Goal: Information Seeking & Learning: Find specific fact

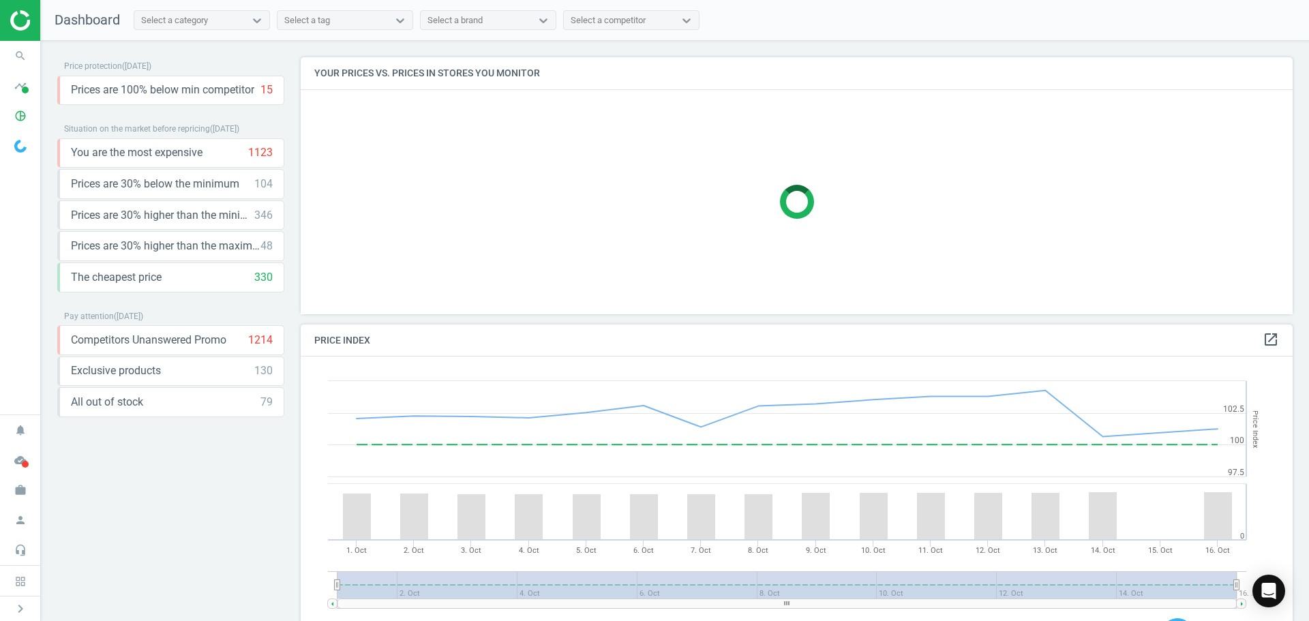
scroll to position [291, 1003]
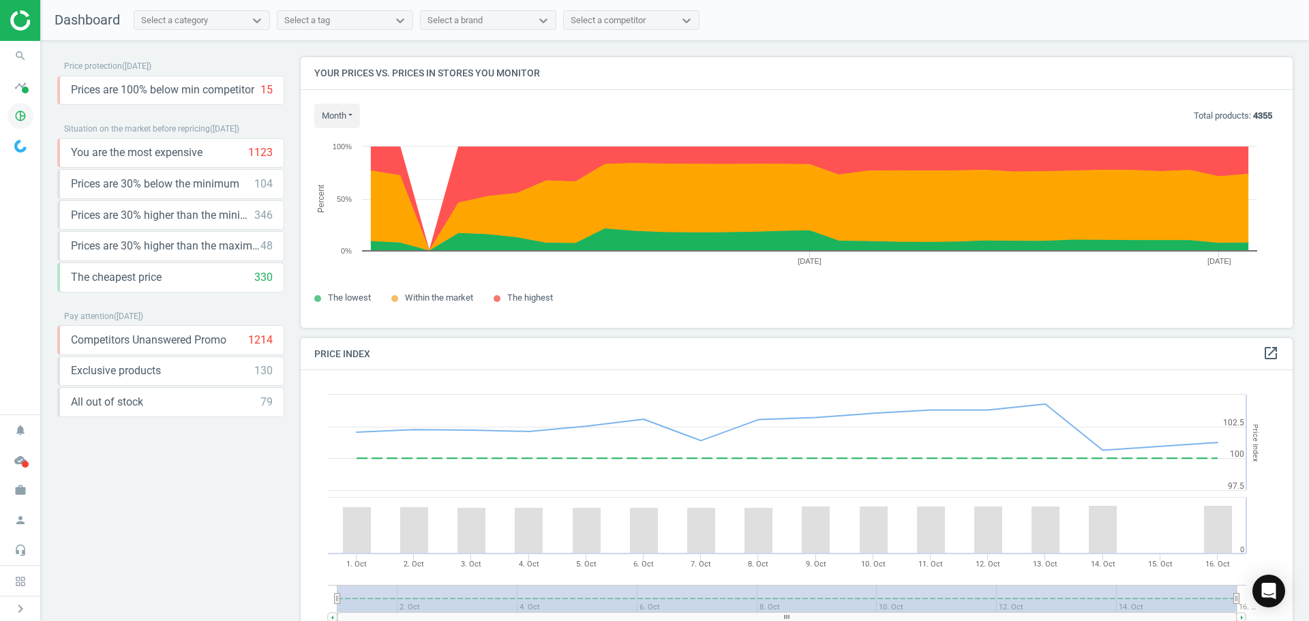
click at [18, 117] on icon "pie_chart_outlined" at bounding box center [20, 116] width 26 height 26
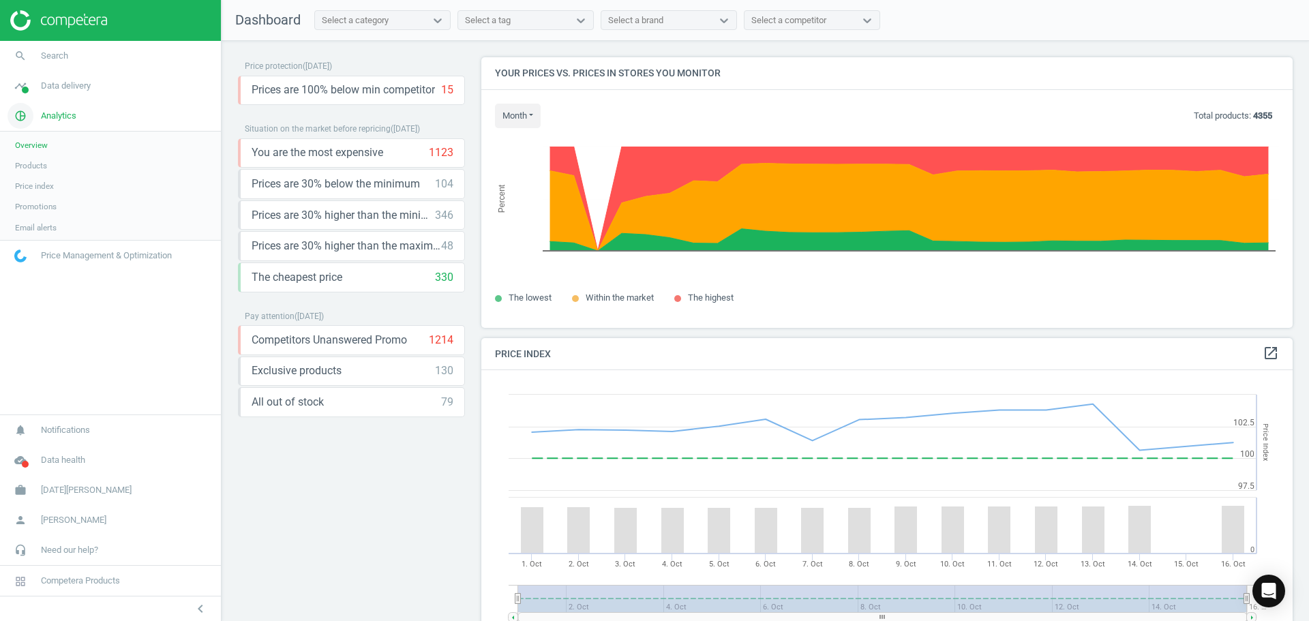
scroll to position [335, 822]
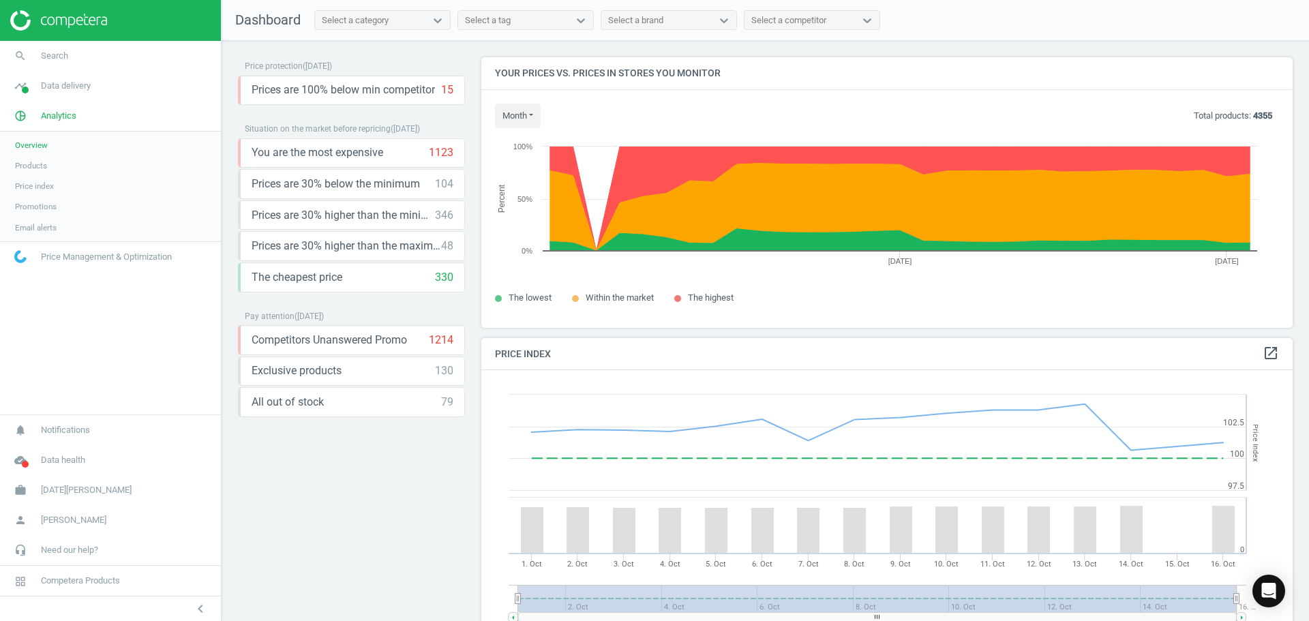
click at [37, 164] on span "Products" at bounding box center [31, 165] width 32 height 11
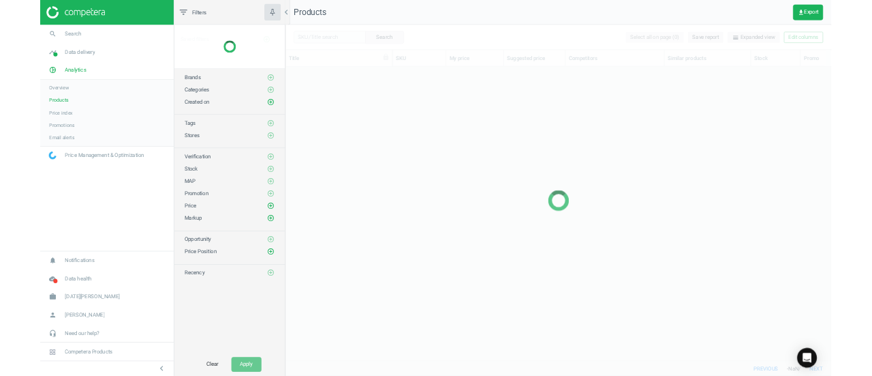
scroll to position [465, 893]
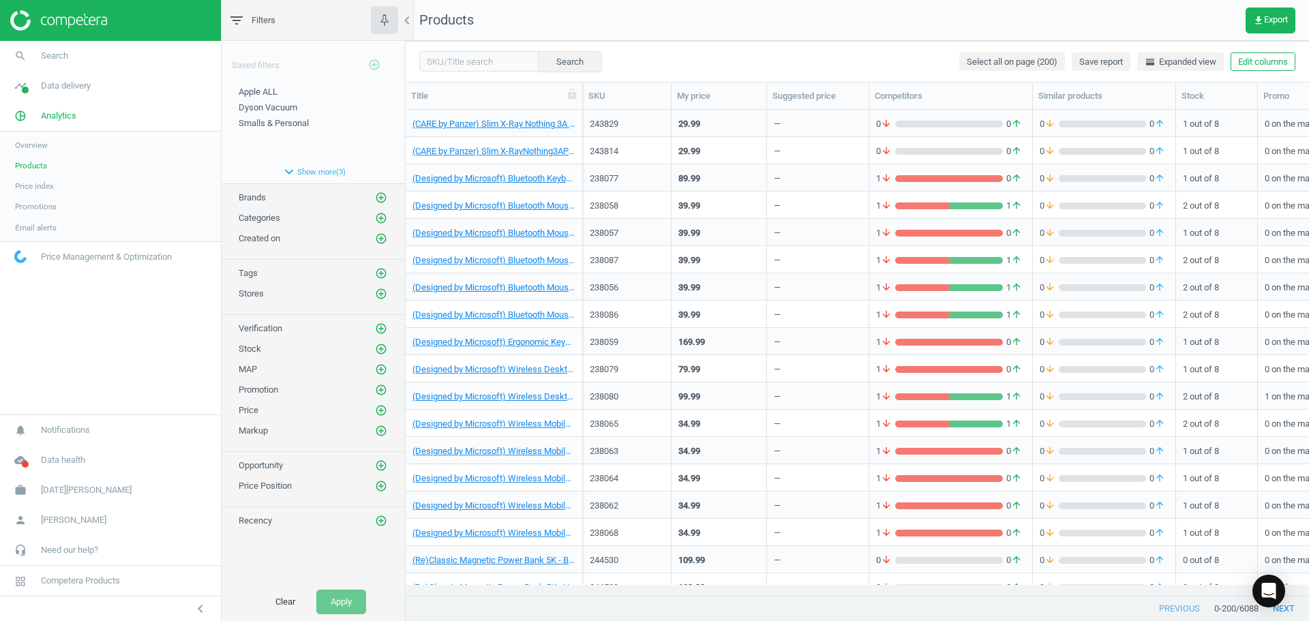
click at [271, 223] on span "Categories" at bounding box center [260, 218] width 42 height 10
click at [271, 216] on span "Categories" at bounding box center [260, 218] width 42 height 10
click at [379, 215] on icon "add_circle_outline" at bounding box center [381, 218] width 12 height 12
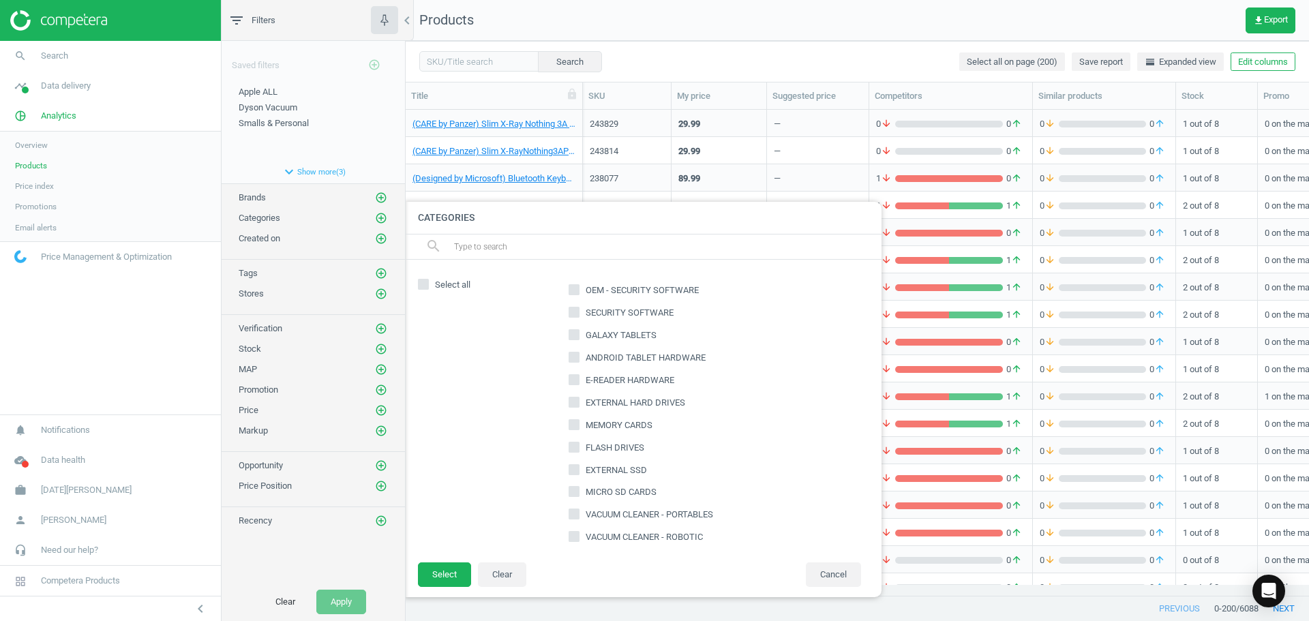
click at [496, 232] on h4 "Categories" at bounding box center [642, 218] width 477 height 32
click at [504, 253] on input "text" at bounding box center [662, 247] width 419 height 22
type input "desktop"
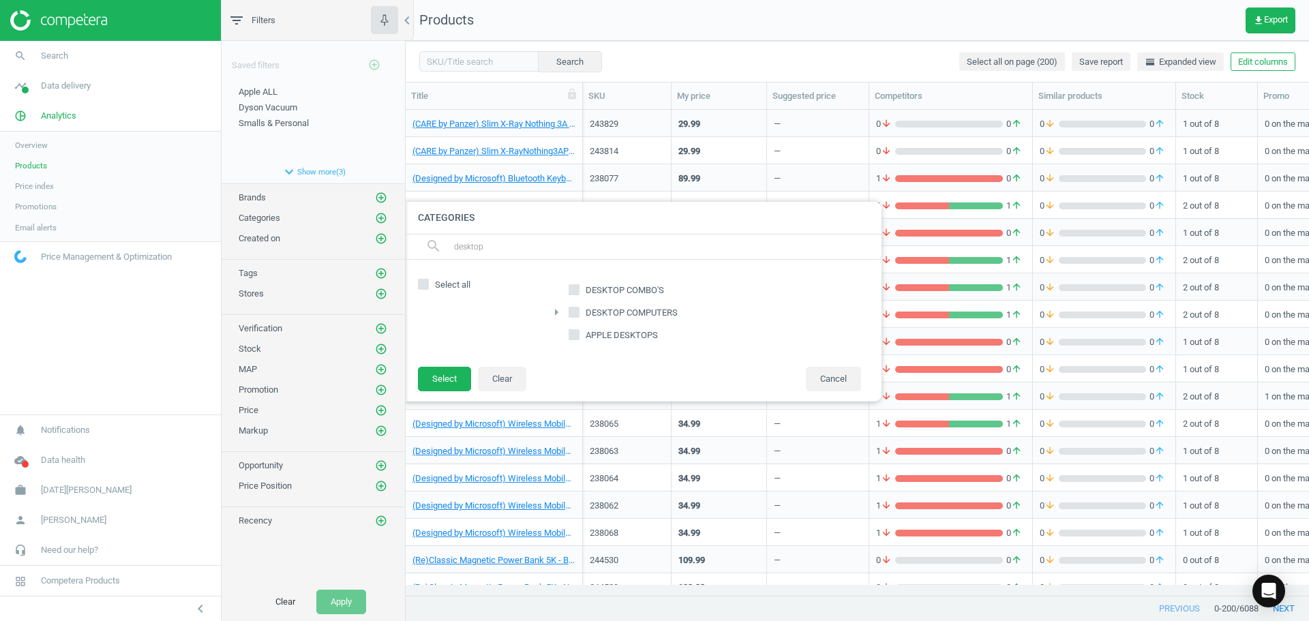
click at [575, 311] on input "DESKTOP COMPUTERS" at bounding box center [574, 311] width 9 height 9
checkbox input "true"
drag, startPoint x: 493, startPoint y: 252, endPoint x: 437, endPoint y: 251, distance: 56.6
click at [437, 251] on div "search desktop" at bounding box center [642, 246] width 477 height 25
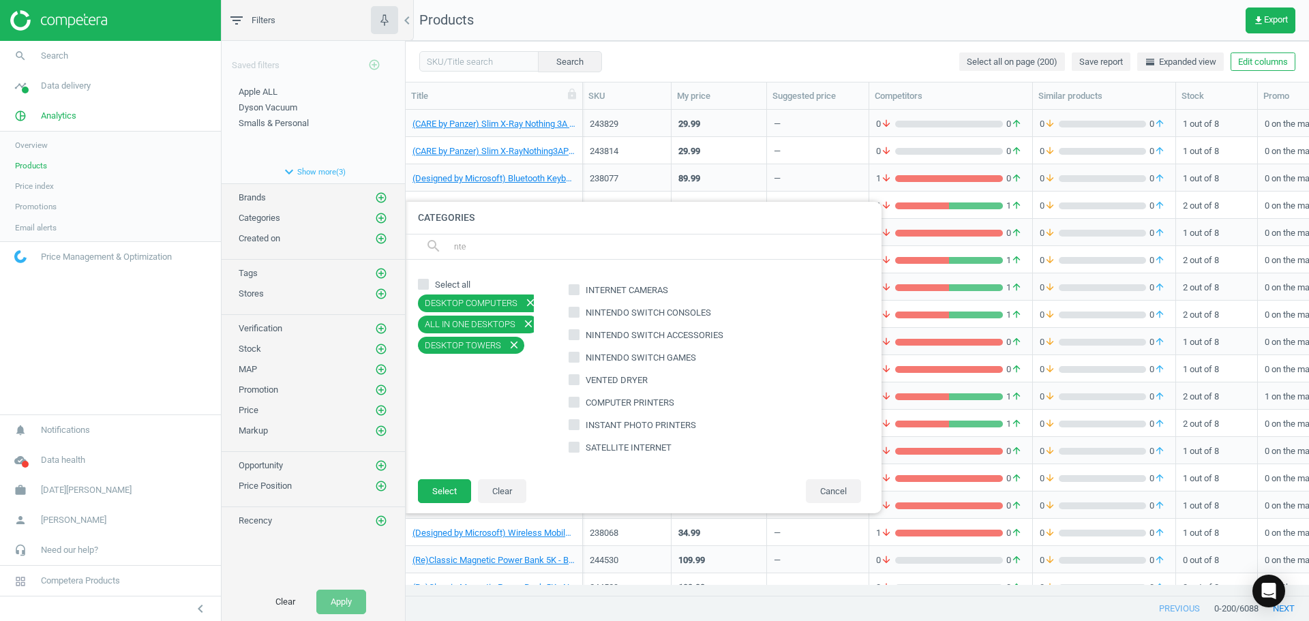
click at [458, 245] on input "nte" at bounding box center [662, 247] width 419 height 22
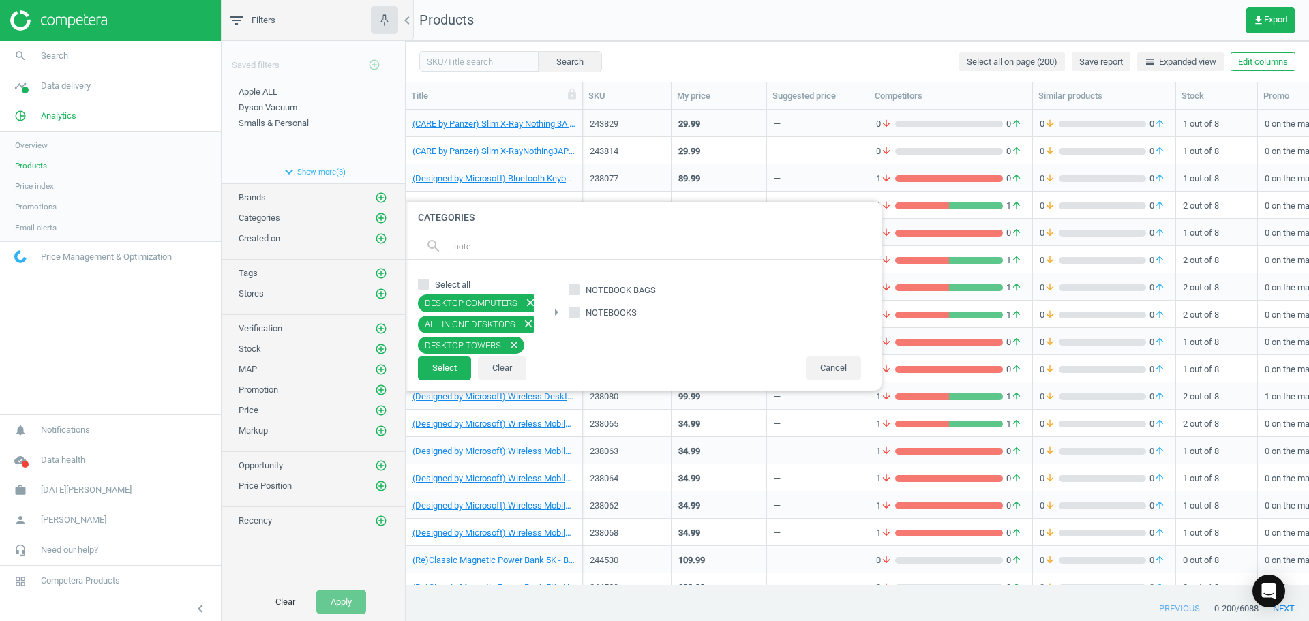
type input "note"
click at [573, 310] on input "NOTEBOOKS" at bounding box center [574, 311] width 9 height 9
checkbox input "true"
click at [449, 370] on button "Select" at bounding box center [444, 368] width 53 height 25
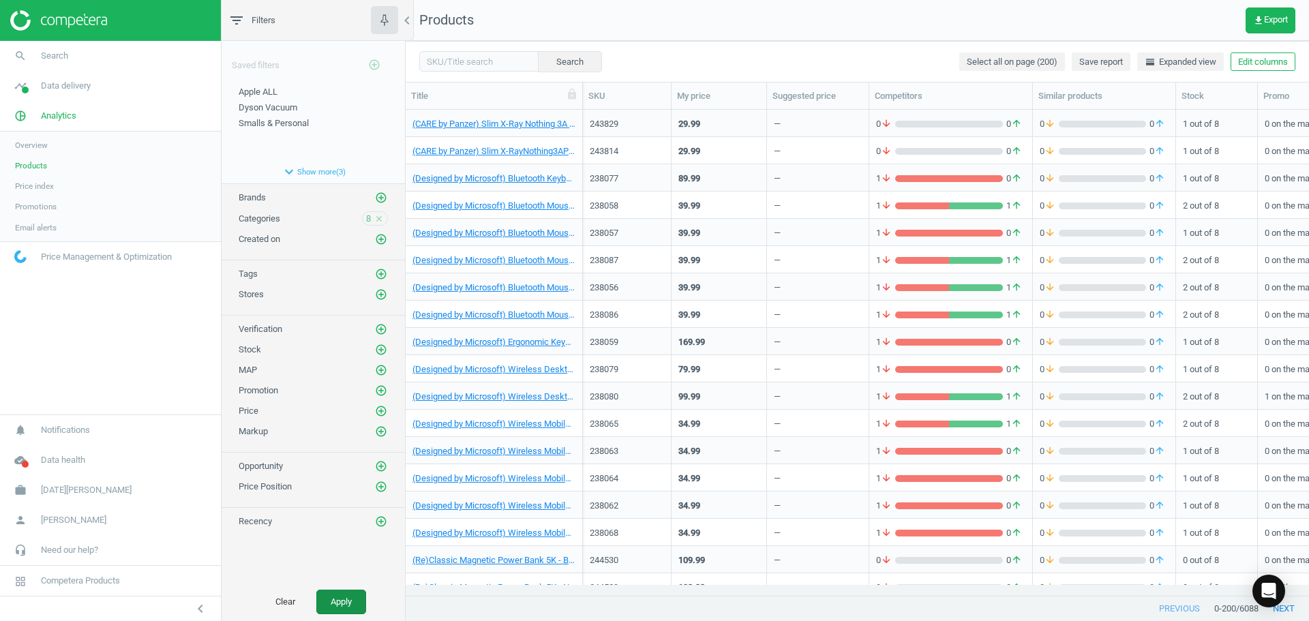
click at [345, 605] on button "Apply" at bounding box center [341, 602] width 50 height 25
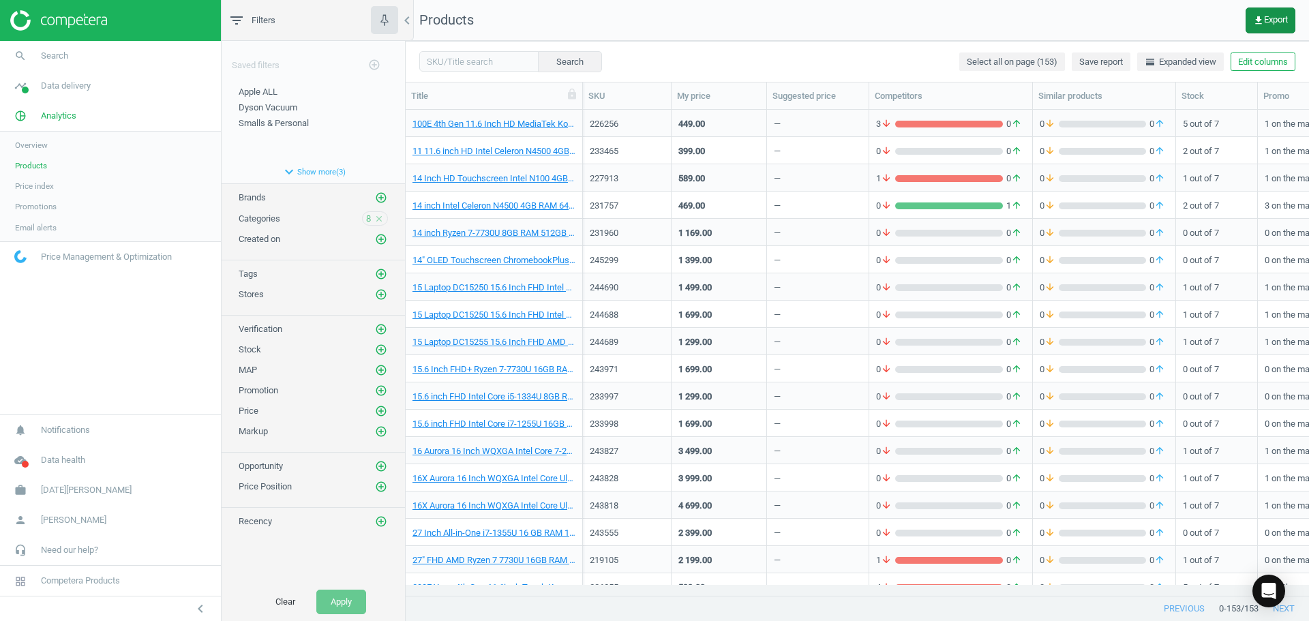
click at [1273, 22] on span "get_app Export" at bounding box center [1270, 20] width 35 height 11
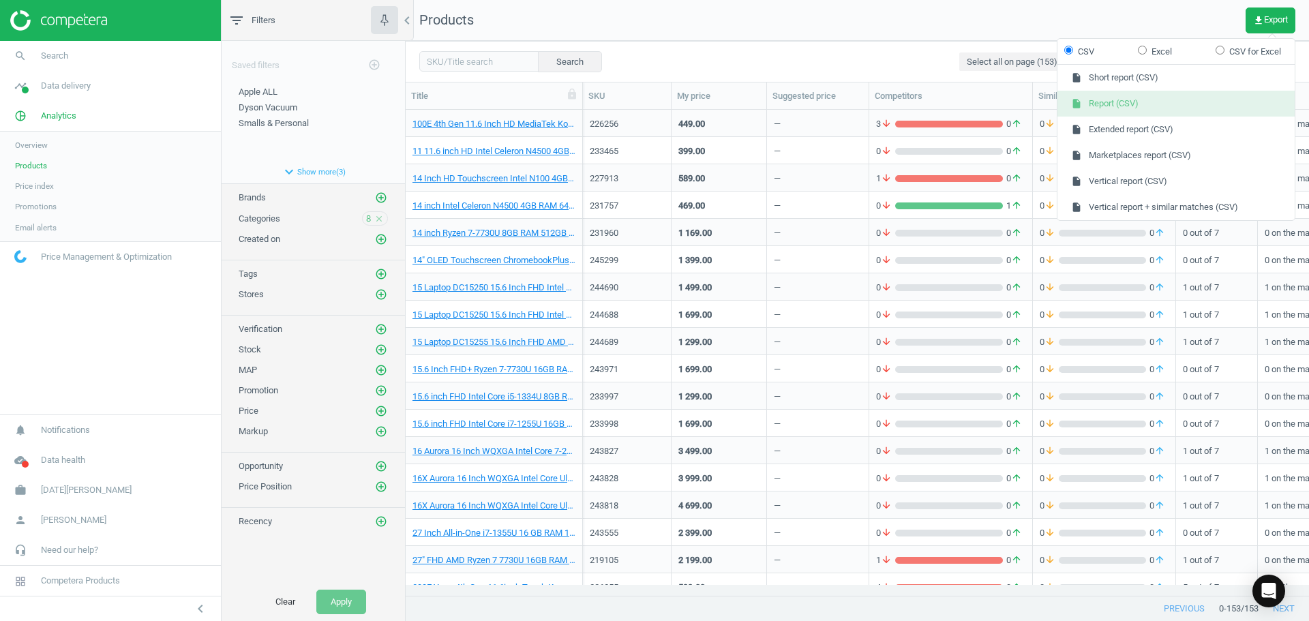
click at [1107, 102] on button "insert_drive_file Report (CSV)" at bounding box center [1175, 104] width 237 height 26
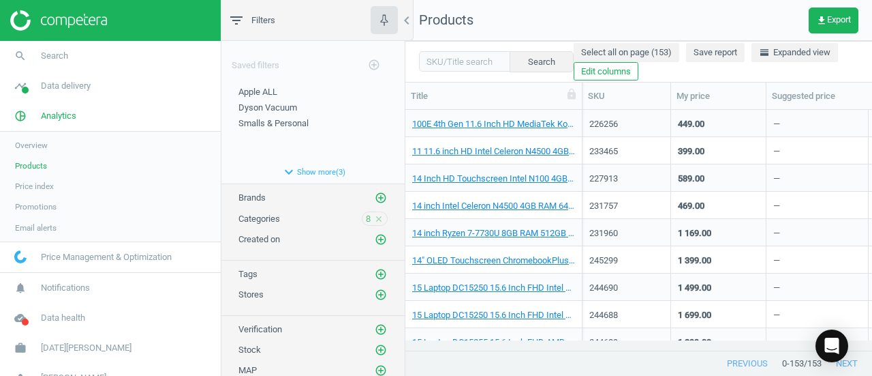
scroll to position [219, 456]
click at [841, 25] on span "get_app Export" at bounding box center [834, 20] width 35 height 11
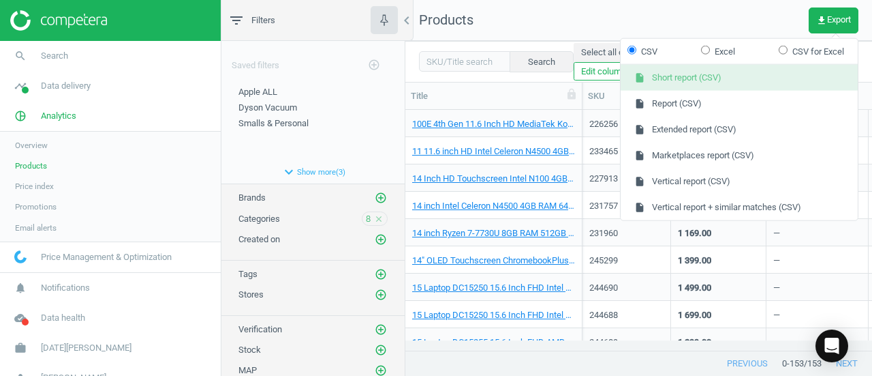
click at [665, 77] on button "insert_drive_file Short report (CSV)" at bounding box center [739, 78] width 237 height 26
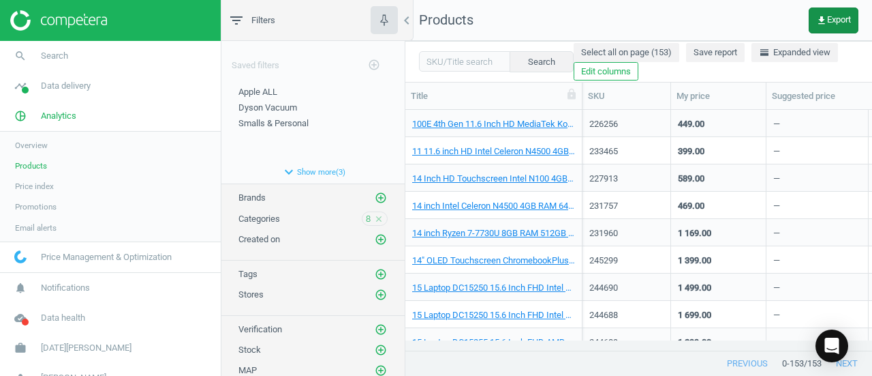
click at [841, 17] on span "get_app Export" at bounding box center [834, 20] width 35 height 11
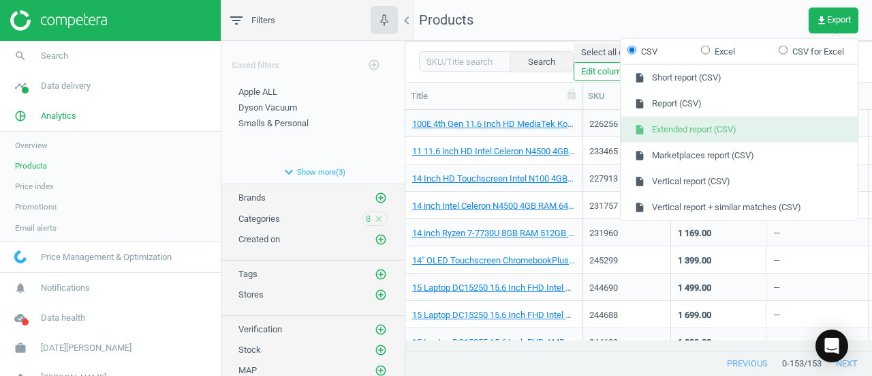
click at [673, 125] on button "insert_drive_file Extended report (CSV)" at bounding box center [739, 130] width 237 height 26
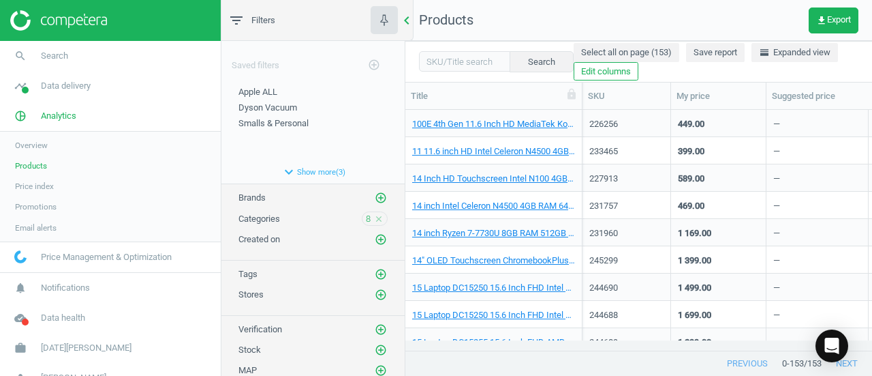
click at [407, 18] on icon "chevron_left" at bounding box center [407, 20] width 16 height 16
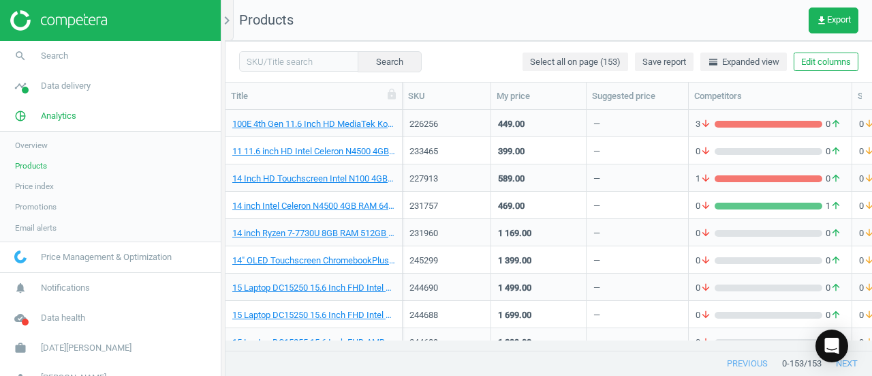
scroll to position [219, 636]
click at [224, 69] on div "chevron_right" at bounding box center [224, 239] width 4 height 478
drag, startPoint x: 221, startPoint y: 73, endPoint x: 127, endPoint y: 91, distance: 95.7
click at [127, 91] on link "timeline Data delivery" at bounding box center [110, 86] width 221 height 30
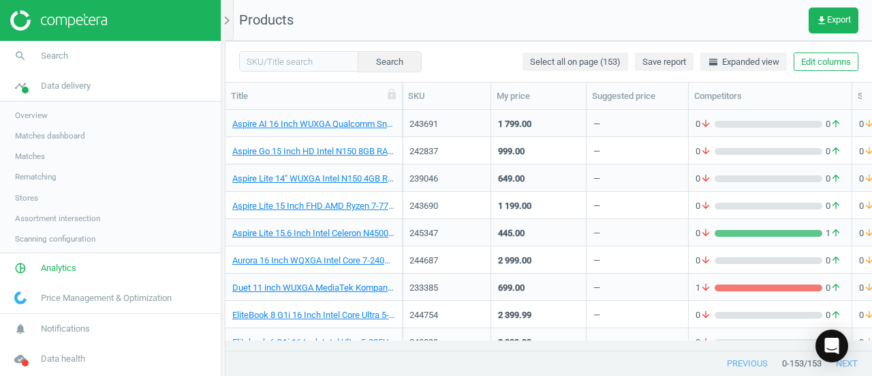
scroll to position [613, 0]
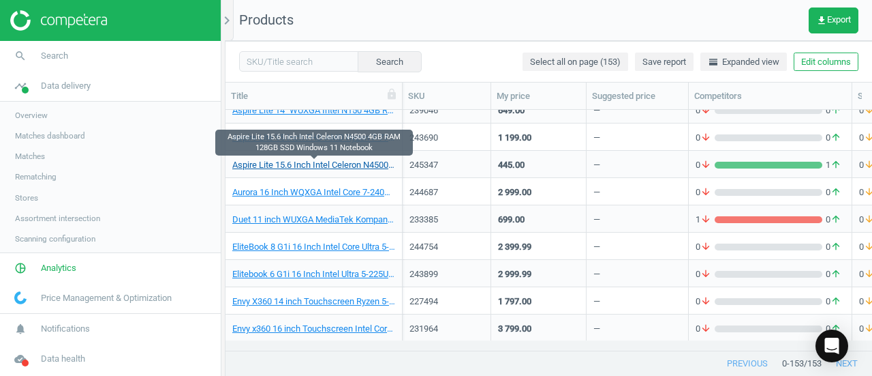
click at [296, 166] on link "Aspire Lite 15.6 Inch Intel Celeron N4500 4GB RAM 128GB SSD Windows 11 Notebook" at bounding box center [313, 165] width 163 height 12
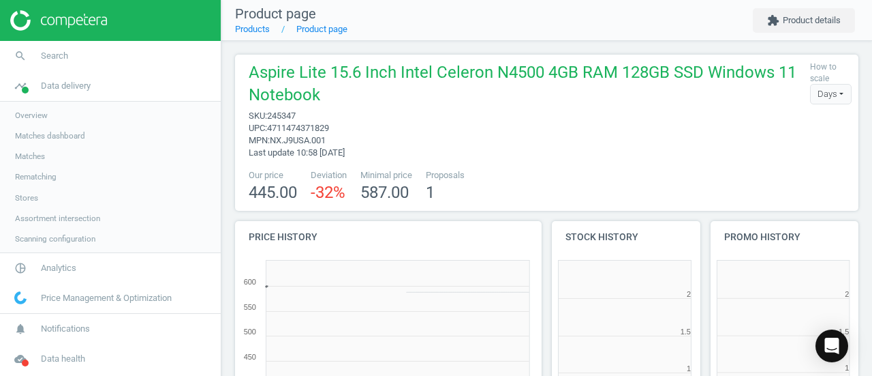
scroll to position [293, 166]
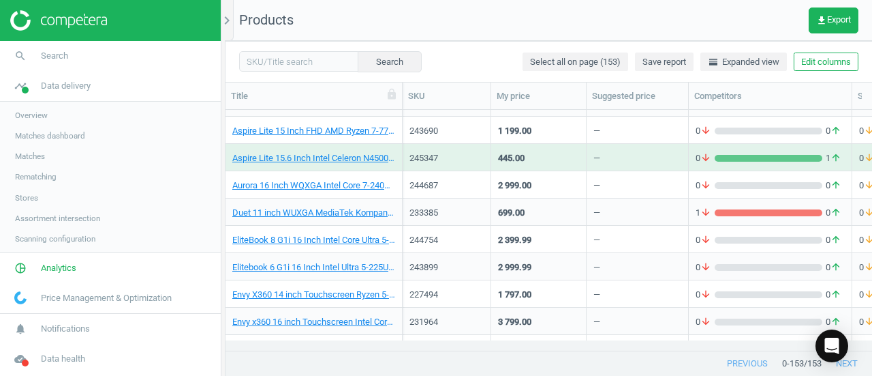
scroll to position [656, 0]
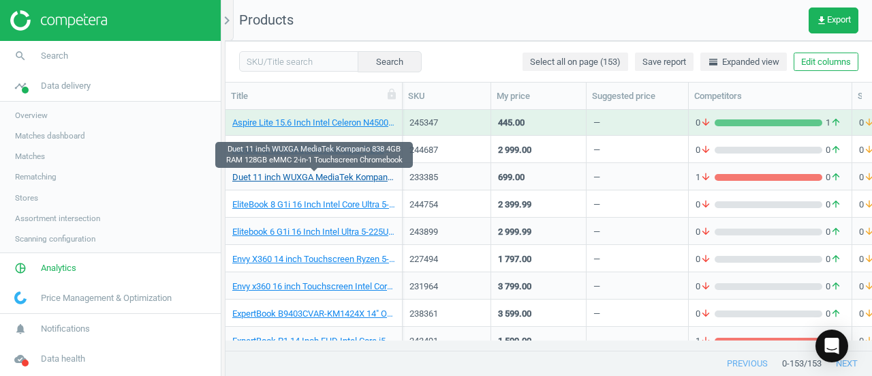
click at [289, 179] on link "Duet 11 inch WUXGA MediaTek Kompanio 838 4GB RAM 128GB eMMC 2-in-1 Touchscreen …" at bounding box center [313, 177] width 163 height 12
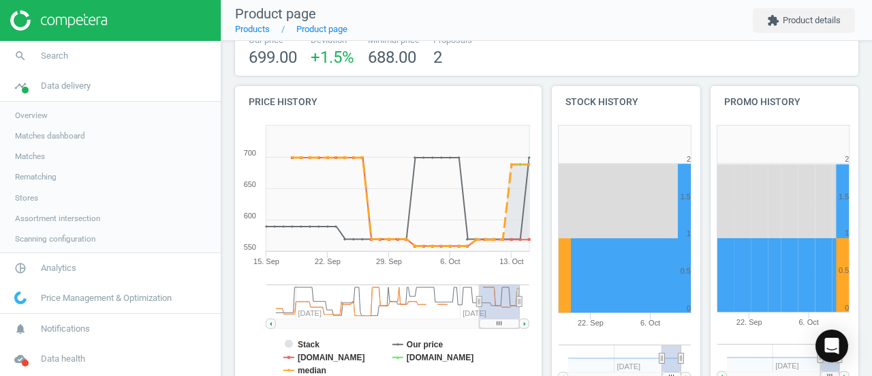
scroll to position [136, 0]
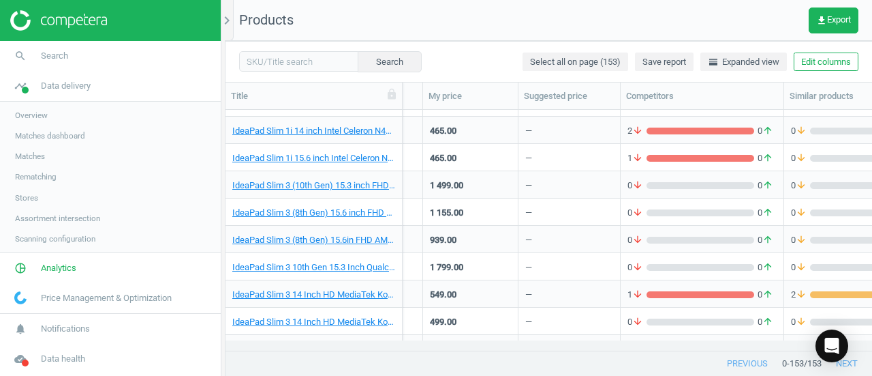
scroll to position [1460, 0]
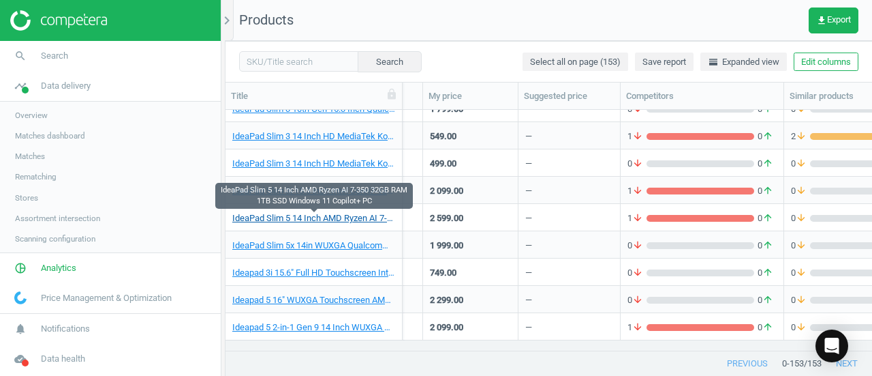
click at [323, 217] on link "IdeaPad Slim 5 14 Inch AMD Ryzen AI 7-350 32GB RAM 1TB SSD Windows 11 Copilot+ …" at bounding box center [313, 218] width 163 height 12
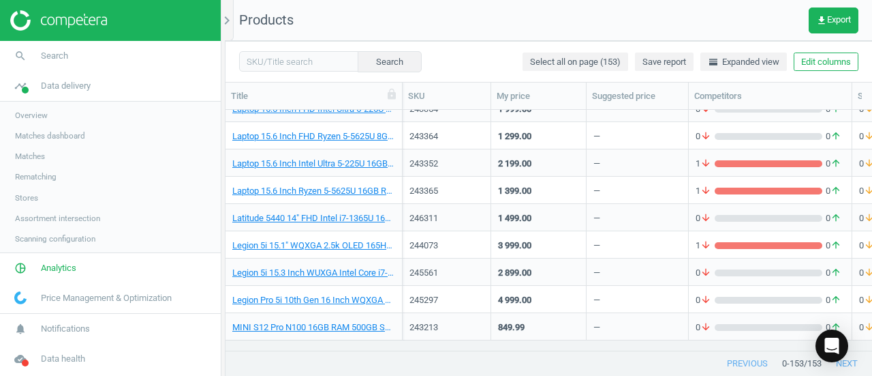
scroll to position [2101, 0]
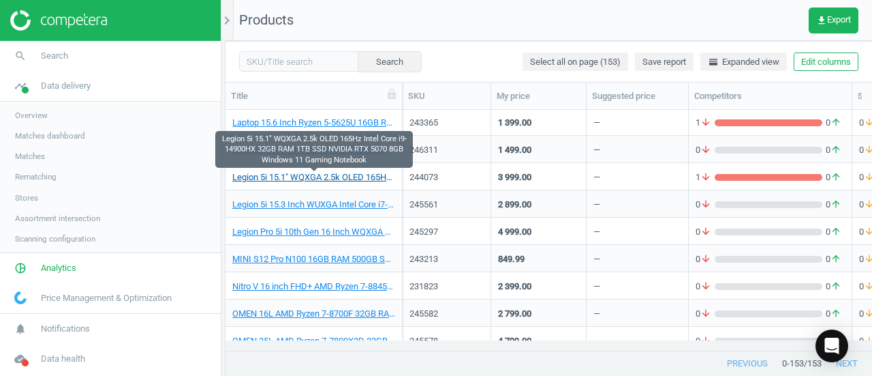
click at [332, 179] on link "Legion 5i 15.1" WQXGA 2.5k OLED 165Hz Intel Core i9-14900HX 32GB RAM 1TB SSD NV…" at bounding box center [313, 177] width 163 height 12
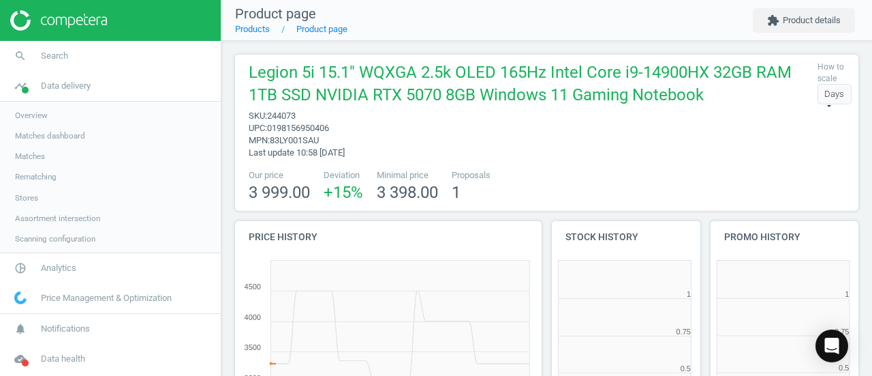
scroll to position [293, 166]
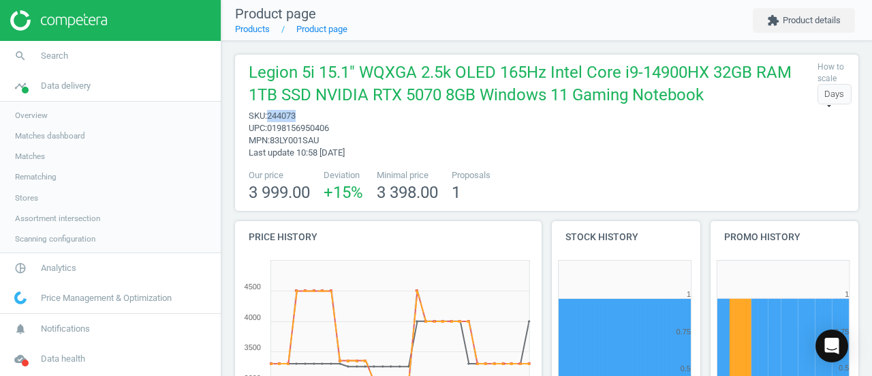
drag, startPoint x: 296, startPoint y: 115, endPoint x: 270, endPoint y: 115, distance: 25.9
click at [270, 115] on span "244073" at bounding box center [281, 115] width 29 height 10
copy span "244073"
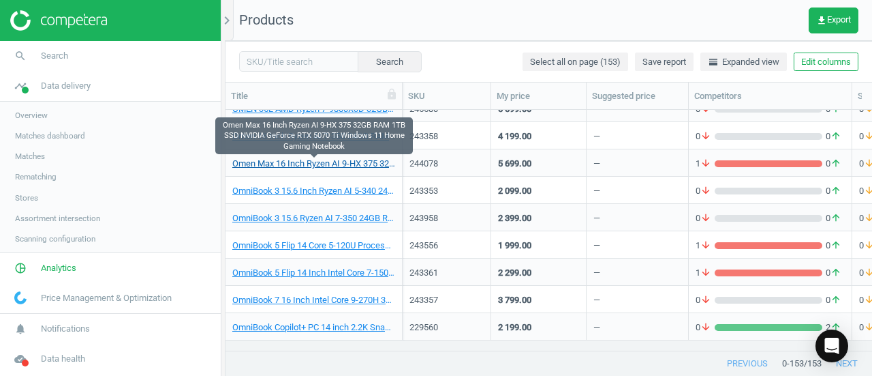
click at [305, 166] on link "Omen Max 16 Inch Ryzen AI 9-HX 375 32GB RAM 1TB SSD NVIDIA GeForce RTX 5070 Ti …" at bounding box center [313, 163] width 163 height 12
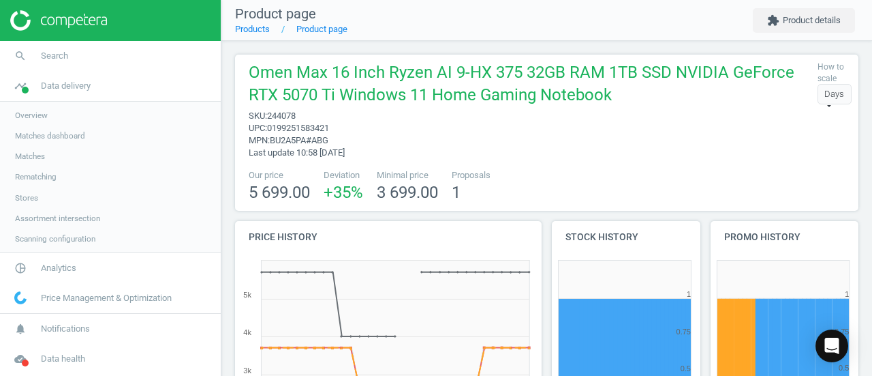
click at [298, 119] on span "sku : 244078" at bounding box center [530, 116] width 562 height 12
click at [299, 116] on span "sku : 244078" at bounding box center [530, 116] width 562 height 12
drag, startPoint x: 296, startPoint y: 116, endPoint x: 269, endPoint y: 115, distance: 27.3
click at [269, 115] on span "244078" at bounding box center [281, 115] width 29 height 10
copy span "244078"
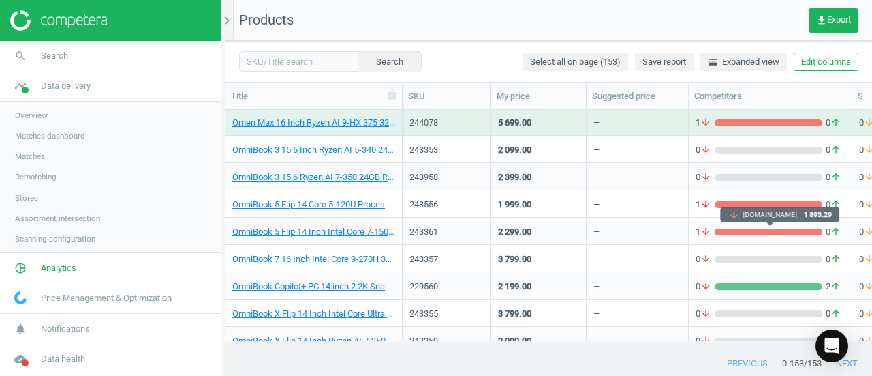
scroll to position [2469, 0]
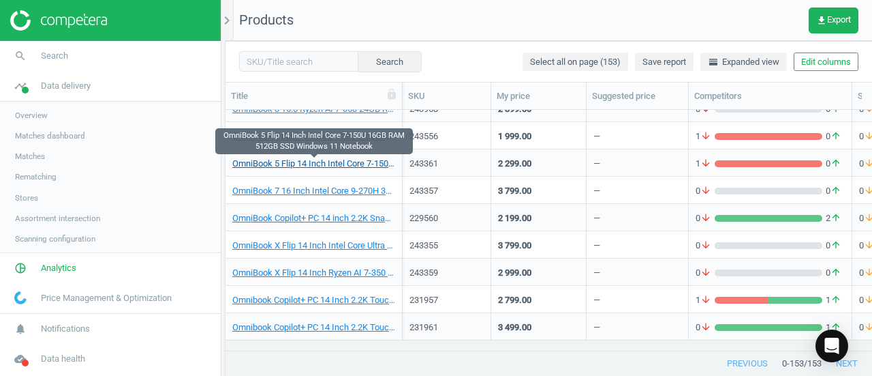
click at [326, 160] on link "OmniBook 5 Flip 14 Inch Intel Core 7-150U 16GB RAM 512GB SSD Windows 11 Notebook" at bounding box center [313, 163] width 163 height 12
